Goal: Navigation & Orientation: Find specific page/section

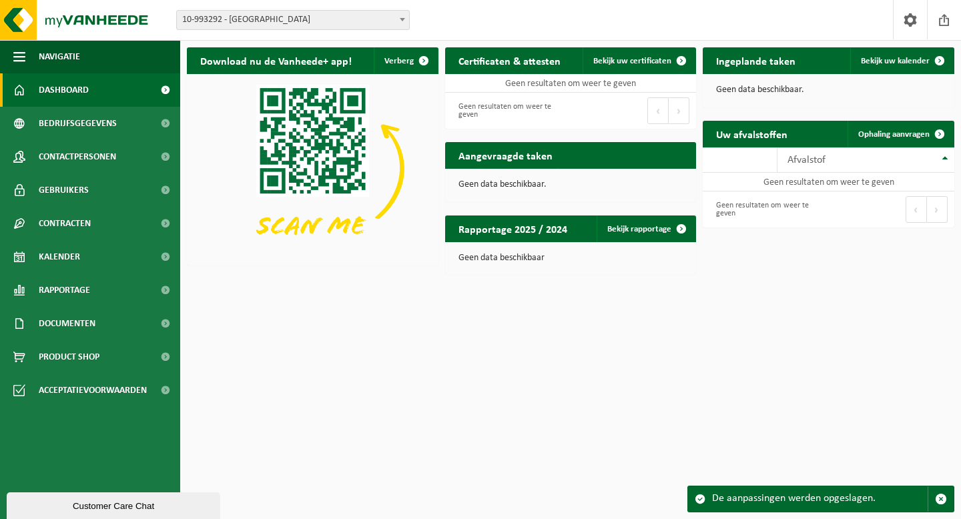
click at [286, 27] on span "10-993292 - [GEOGRAPHIC_DATA]" at bounding box center [293, 20] width 232 height 19
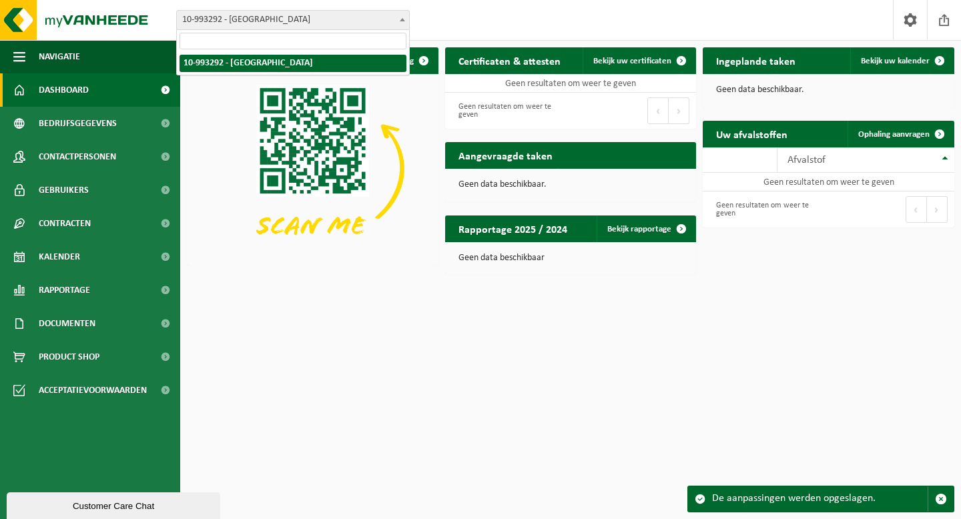
click at [286, 27] on span "10-993292 - [GEOGRAPHIC_DATA]" at bounding box center [293, 20] width 232 height 19
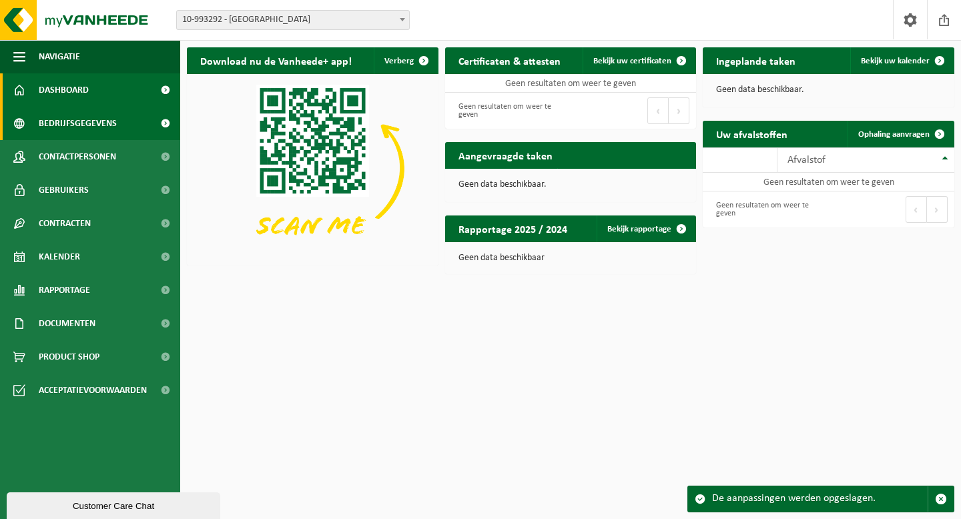
click at [95, 126] on span "Bedrijfsgegevens" at bounding box center [78, 123] width 78 height 33
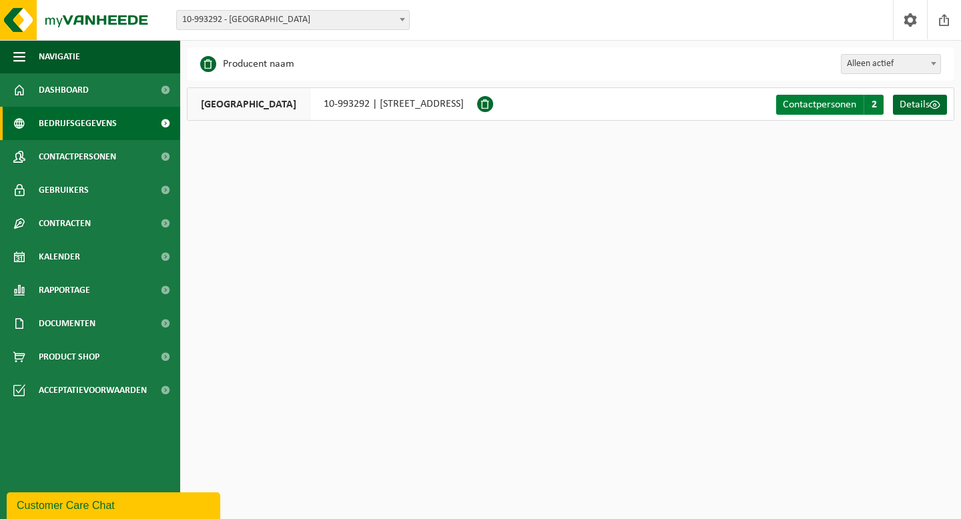
click at [870, 105] on span "2" at bounding box center [874, 105] width 20 height 20
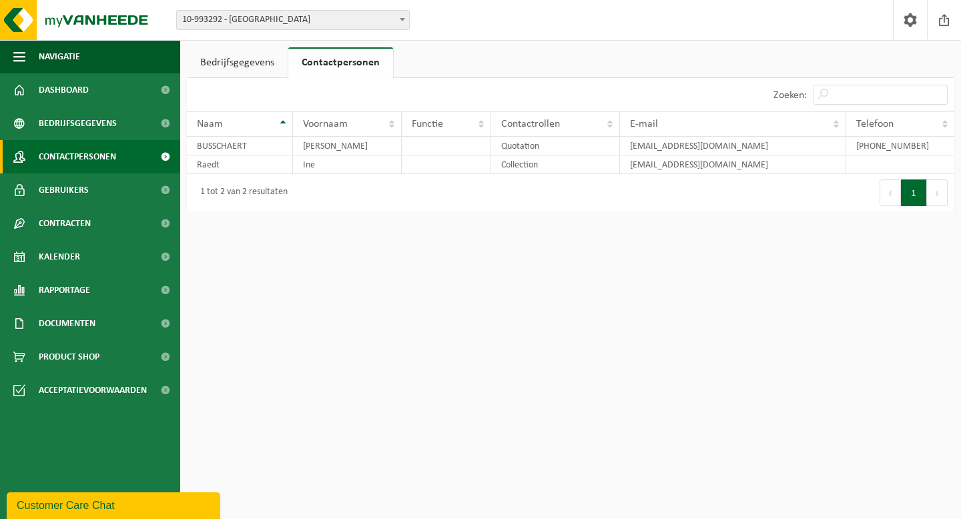
click at [115, 157] on span "Contactpersonen" at bounding box center [77, 156] width 77 height 33
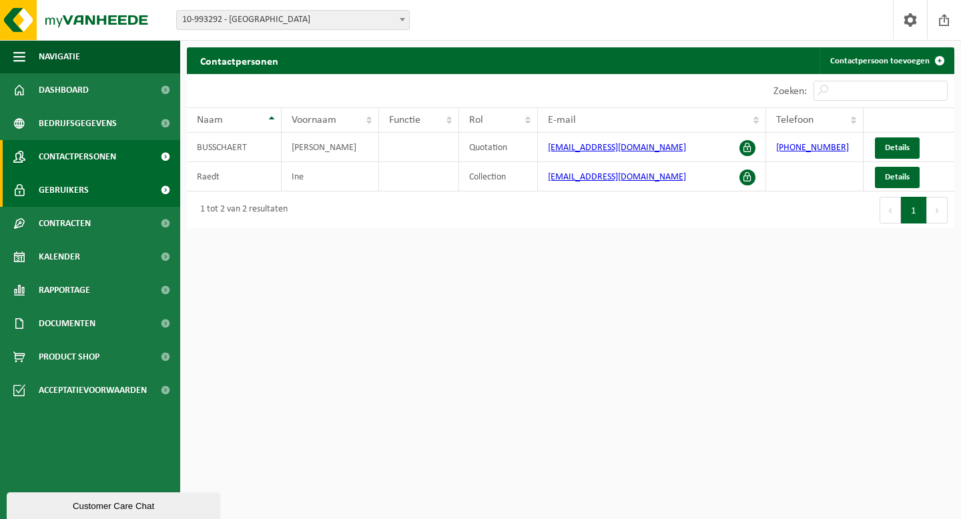
click at [79, 178] on span "Gebruikers" at bounding box center [64, 190] width 50 height 33
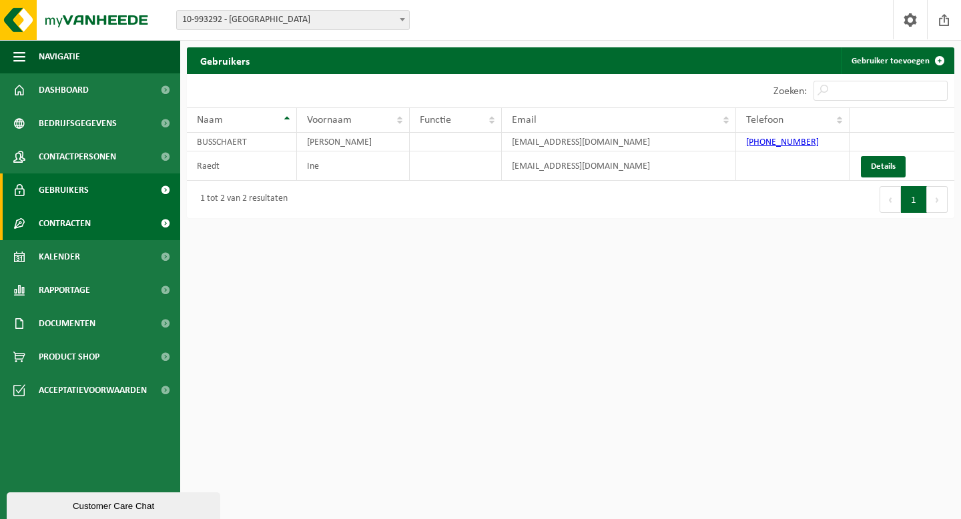
click at [81, 229] on span "Contracten" at bounding box center [65, 223] width 52 height 33
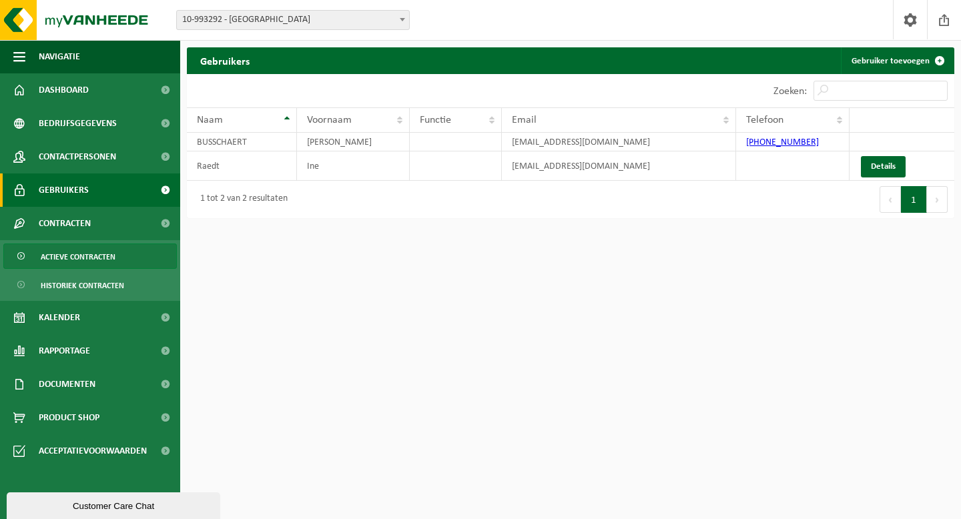
click at [83, 256] on span "Actieve contracten" at bounding box center [78, 256] width 75 height 25
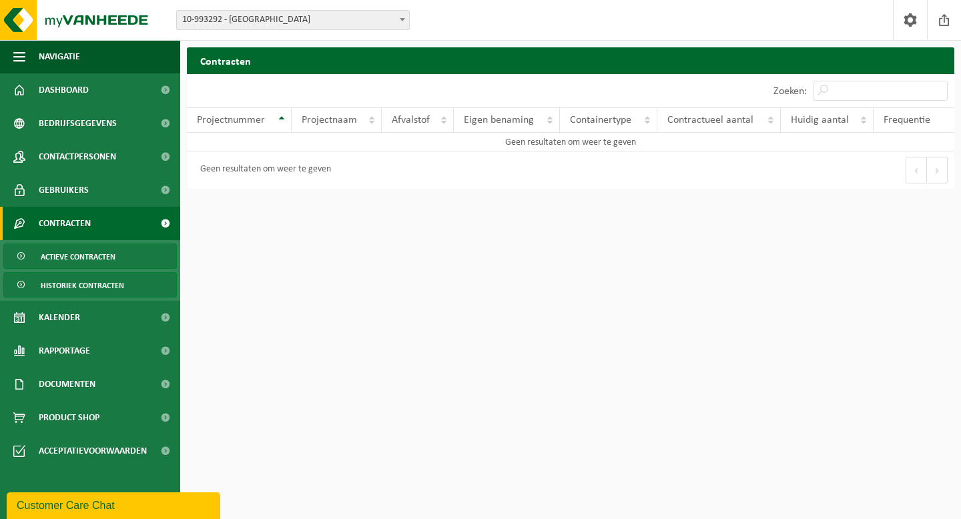
click at [85, 279] on span "Historiek contracten" at bounding box center [82, 285] width 83 height 25
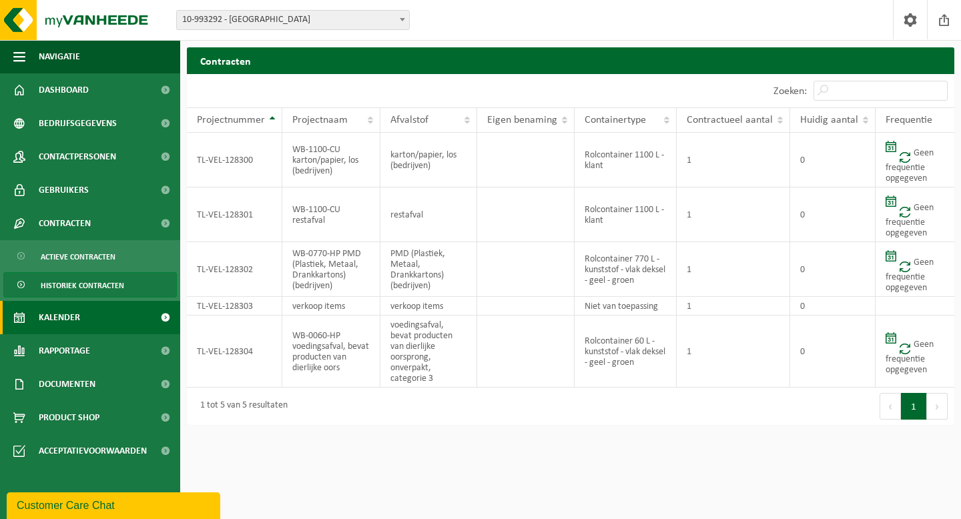
click at [75, 320] on span "Kalender" at bounding box center [59, 317] width 41 height 33
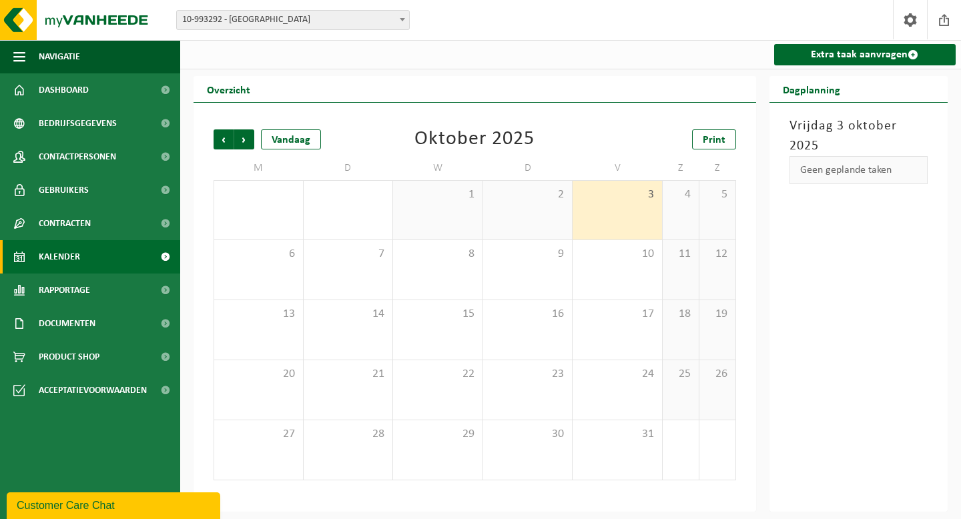
click at [857, 124] on h3 "Vrijdag 3 oktober 2025" at bounding box center [859, 136] width 139 height 40
click at [246, 139] on span "Volgende" at bounding box center [244, 140] width 20 height 20
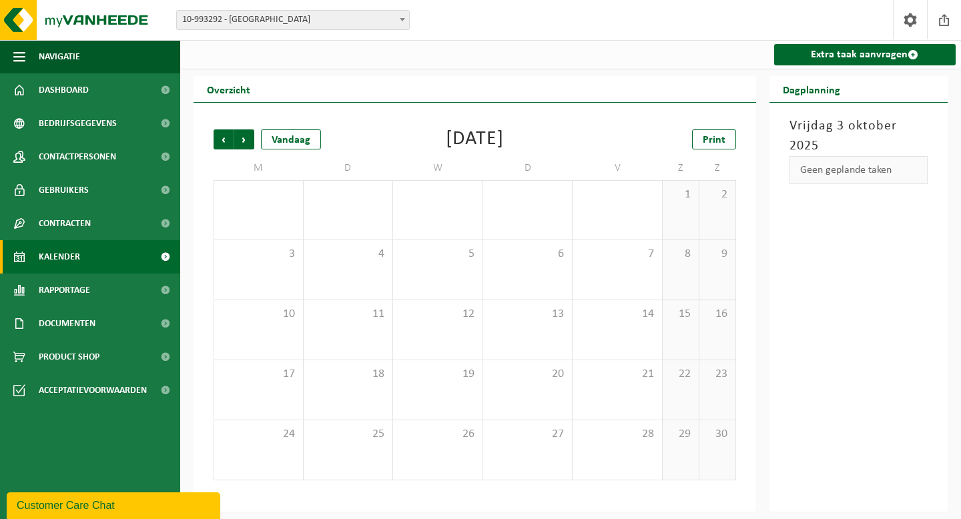
click at [246, 139] on span "Volgende" at bounding box center [244, 140] width 20 height 20
click at [74, 320] on span "Documenten" at bounding box center [67, 323] width 57 height 33
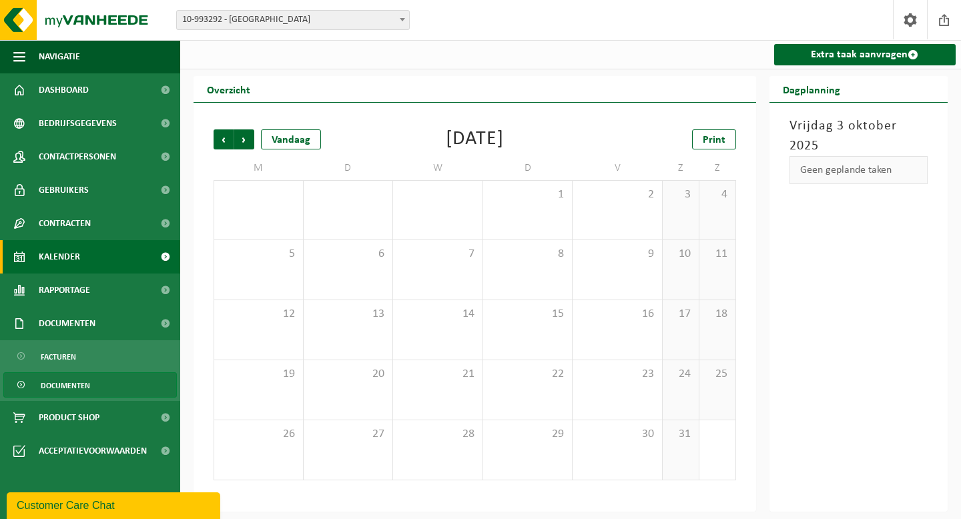
click at [66, 385] on span "Documenten" at bounding box center [65, 385] width 49 height 25
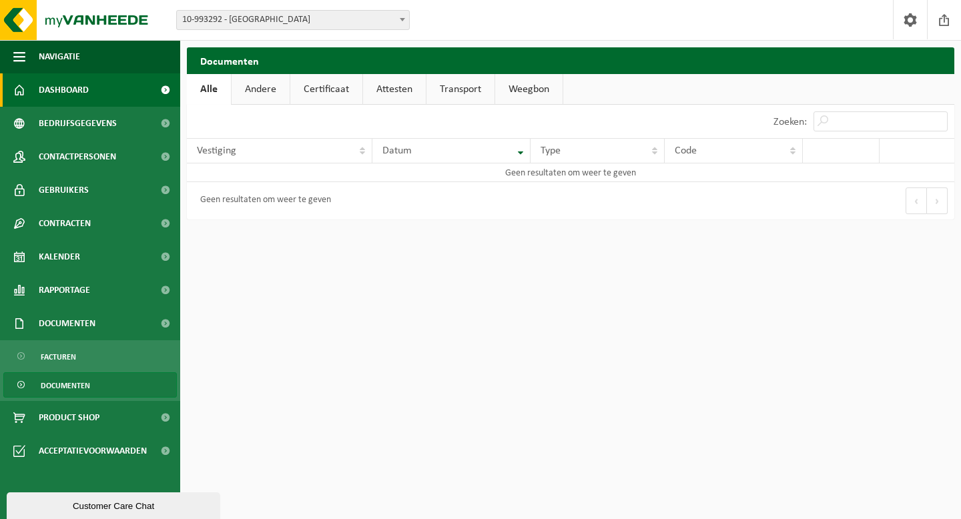
click at [70, 91] on span "Dashboard" at bounding box center [64, 89] width 50 height 33
